Goal: Navigation & Orientation: Find specific page/section

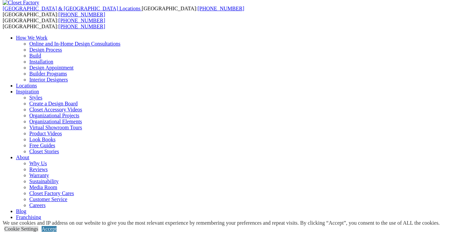
scroll to position [30, 0]
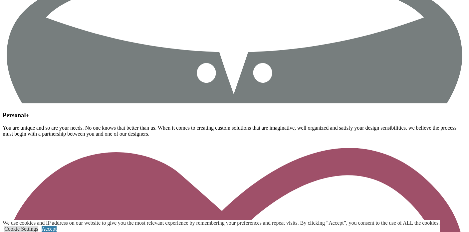
scroll to position [1431, 0]
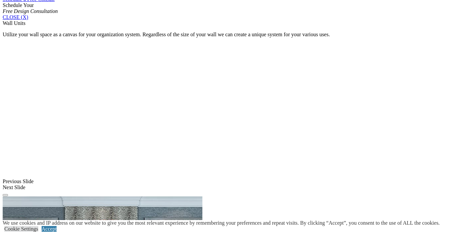
scroll to position [454, 0]
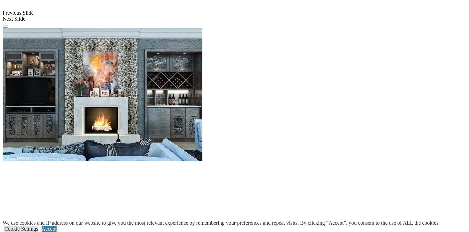
scroll to position [639, 0]
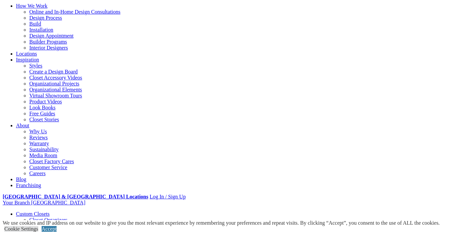
scroll to position [0, 0]
